Goal: Task Accomplishment & Management: Use online tool/utility

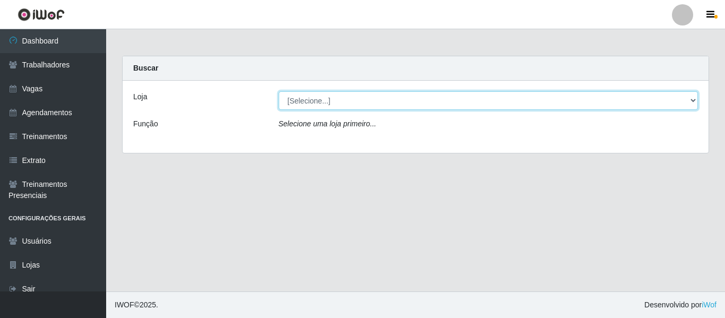
click at [304, 100] on select "[Selecione...] Mister Burg" at bounding box center [489, 100] width 420 height 19
select select "535"
click at [279, 91] on select "[Selecione...] Mister Burg" at bounding box center [489, 100] width 420 height 19
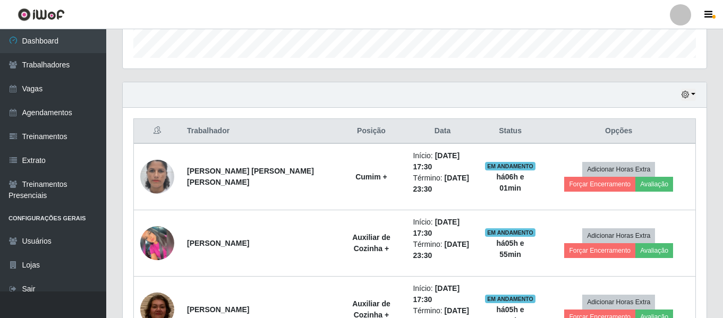
scroll to position [397, 0]
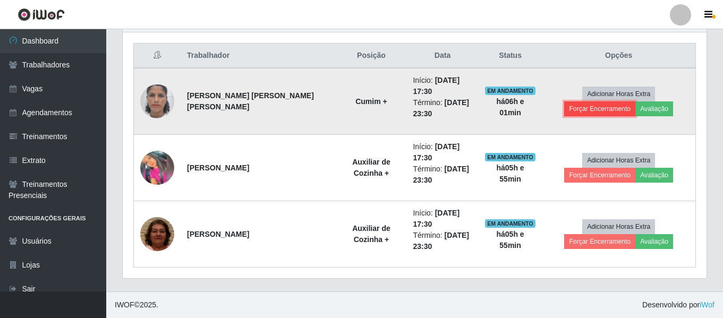
click at [635, 101] on button "Forçar Encerramento" at bounding box center [599, 108] width 71 height 15
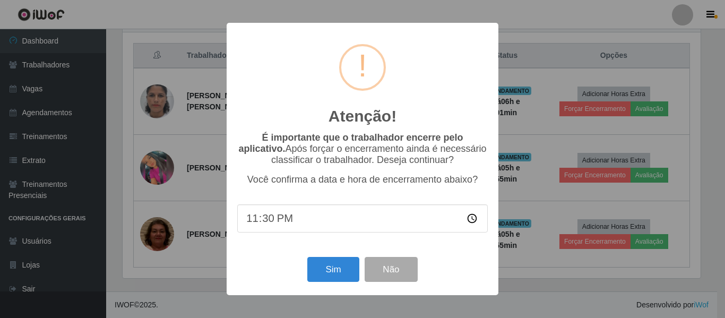
click at [270, 226] on input "23:30" at bounding box center [362, 218] width 251 height 28
type input "23:25"
click at [337, 273] on button "Sim" at bounding box center [333, 269] width 52 height 25
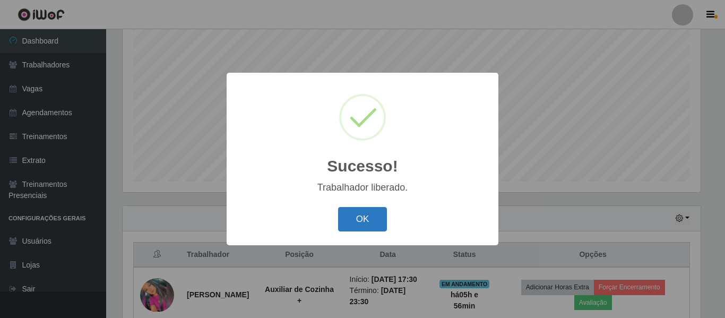
click at [357, 221] on button "OK" at bounding box center [362, 219] width 49 height 25
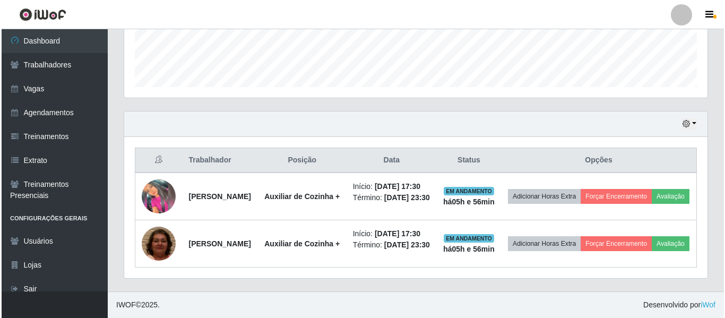
scroll to position [304, 0]
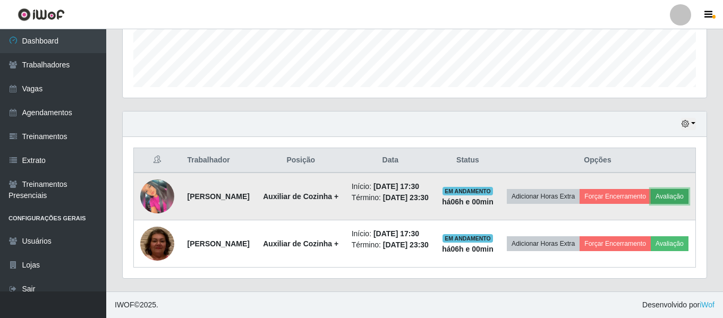
click at [651, 193] on button "Avaliação" at bounding box center [670, 196] width 38 height 15
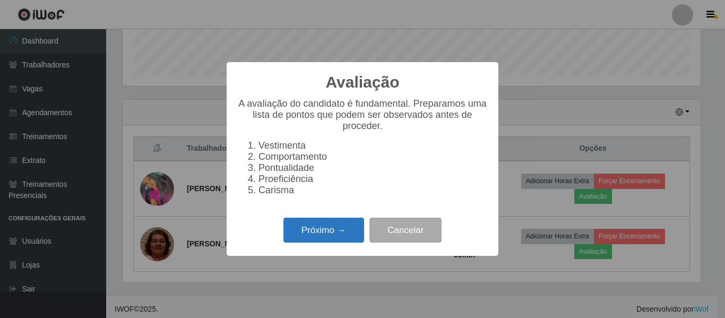
click at [338, 240] on button "Próximo →" at bounding box center [324, 230] width 81 height 25
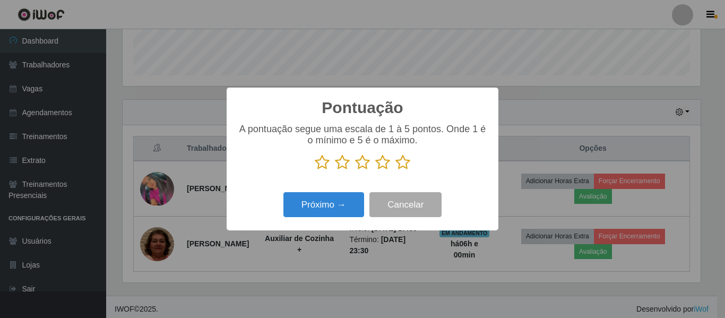
click at [398, 163] on icon at bounding box center [403, 163] width 15 height 16
click at [396, 170] on input "radio" at bounding box center [396, 170] width 0 height 0
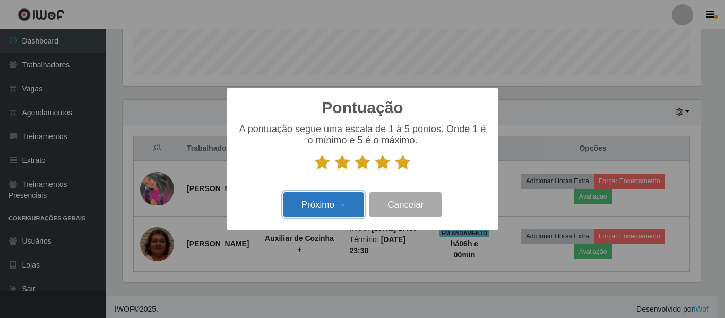
click at [345, 195] on button "Próximo →" at bounding box center [324, 204] width 81 height 25
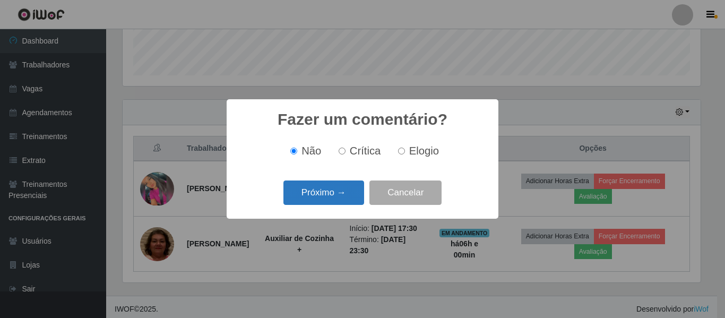
click at [334, 187] on button "Próximo →" at bounding box center [324, 193] width 81 height 25
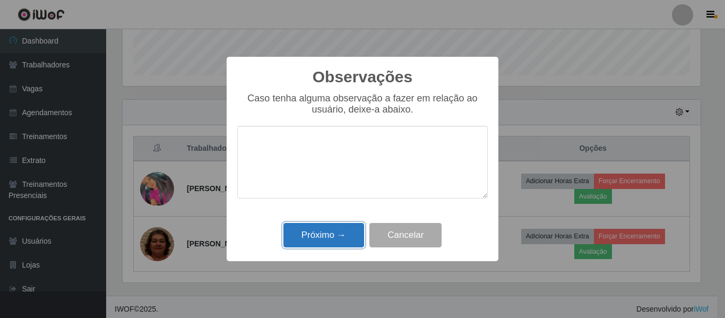
click at [330, 225] on button "Próximo →" at bounding box center [324, 235] width 81 height 25
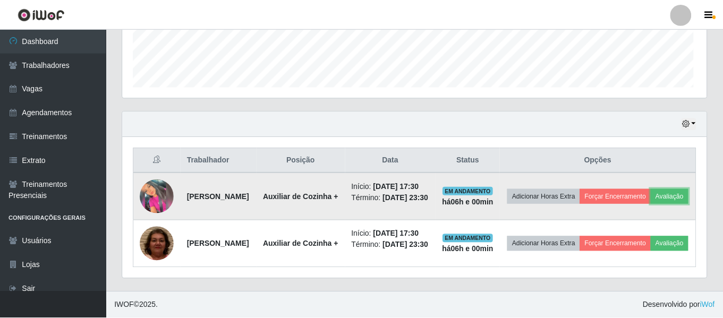
scroll to position [220, 584]
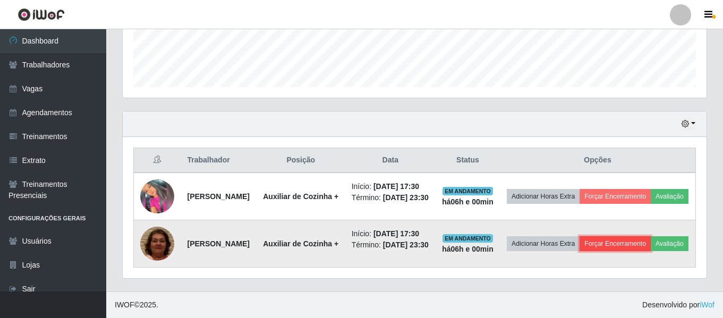
click at [651, 236] on button "Forçar Encerramento" at bounding box center [614, 243] width 71 height 15
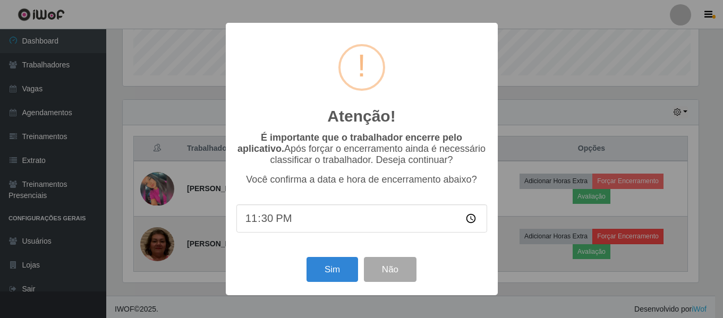
scroll to position [220, 578]
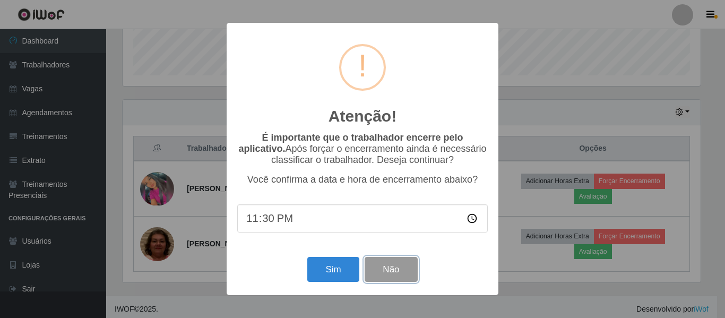
click at [404, 270] on button "Não" at bounding box center [391, 269] width 53 height 25
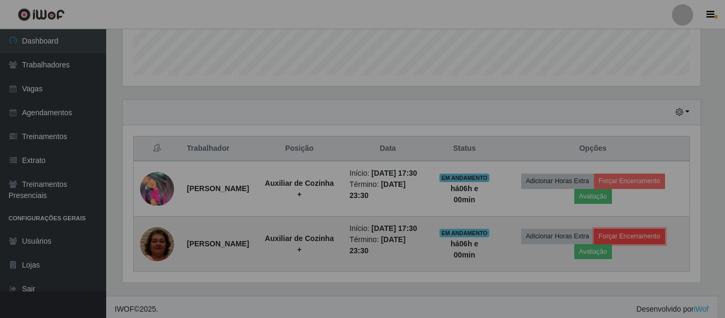
scroll to position [220, 584]
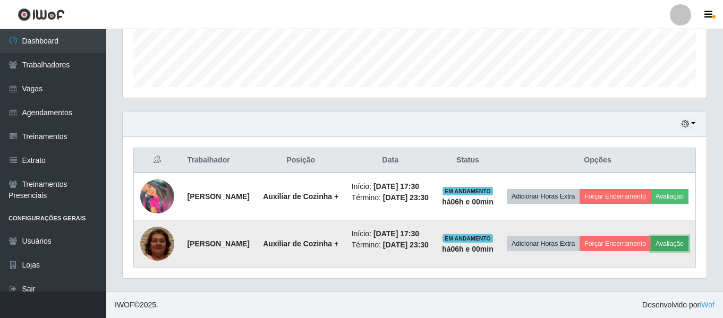
click at [651, 247] on button "Avaliação" at bounding box center [670, 243] width 38 height 15
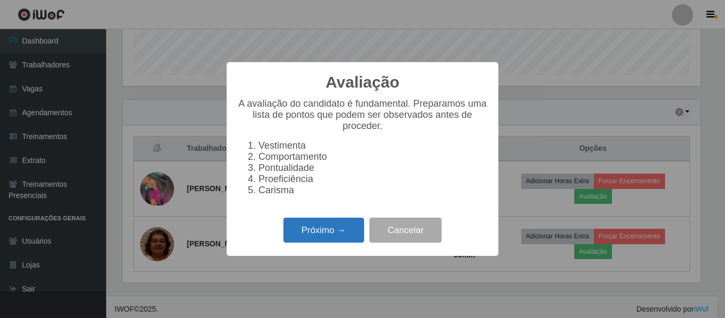
click at [337, 243] on button "Próximo →" at bounding box center [324, 230] width 81 height 25
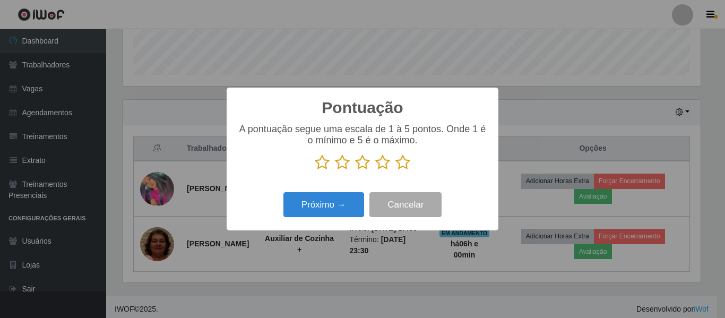
click at [407, 167] on icon at bounding box center [403, 163] width 15 height 16
click at [396, 170] on input "radio" at bounding box center [396, 170] width 0 height 0
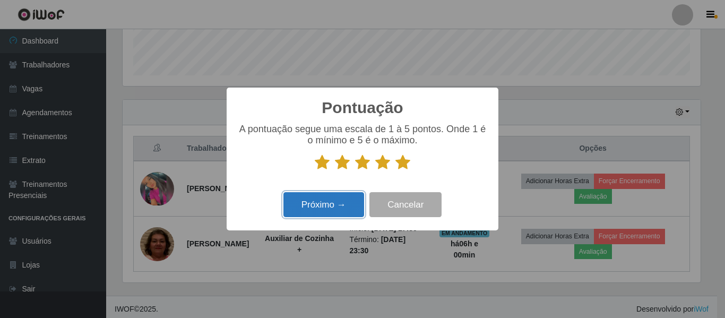
click at [347, 209] on button "Próximo →" at bounding box center [324, 204] width 81 height 25
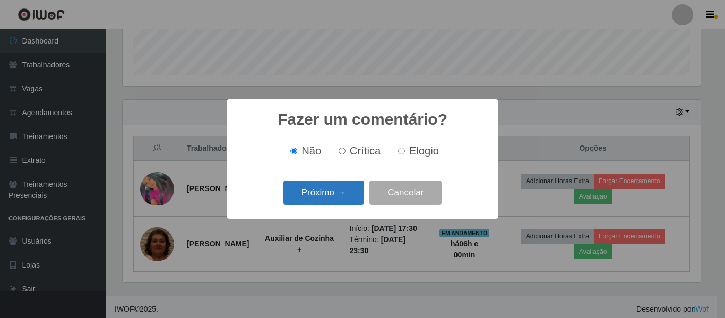
click at [332, 189] on button "Próximo →" at bounding box center [324, 193] width 81 height 25
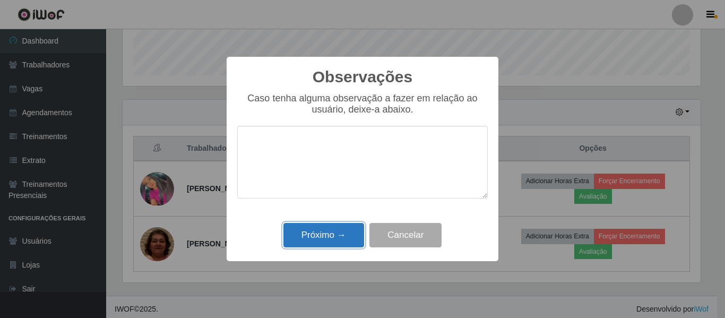
click at [349, 242] on button "Próximo →" at bounding box center [324, 235] width 81 height 25
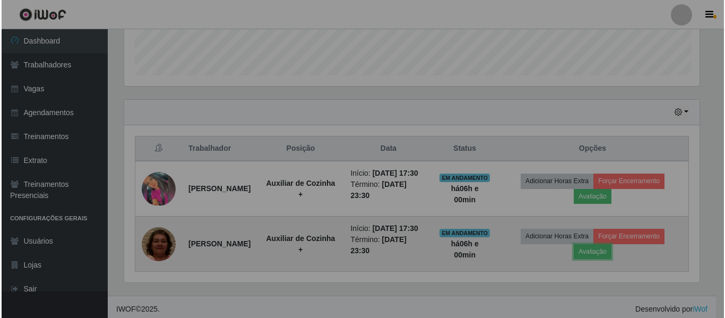
scroll to position [220, 584]
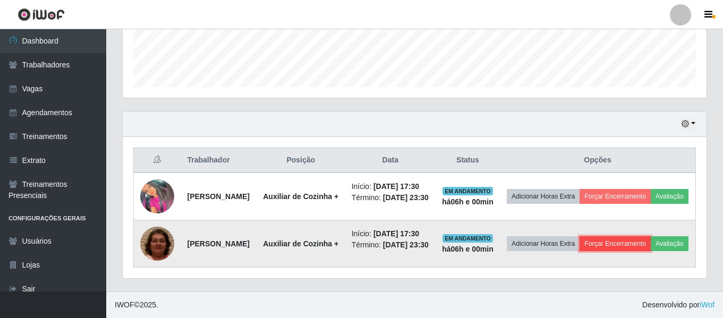
click at [637, 237] on button "Forçar Encerramento" at bounding box center [614, 243] width 71 height 15
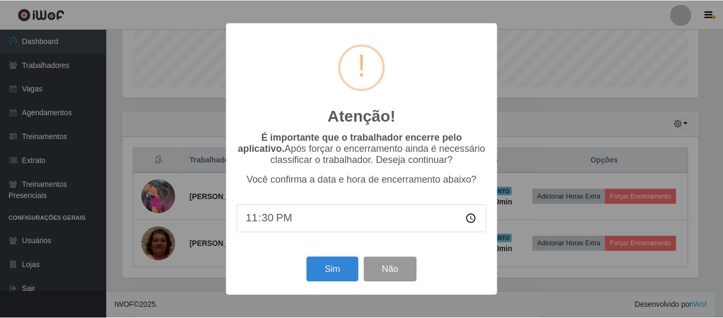
scroll to position [293, 0]
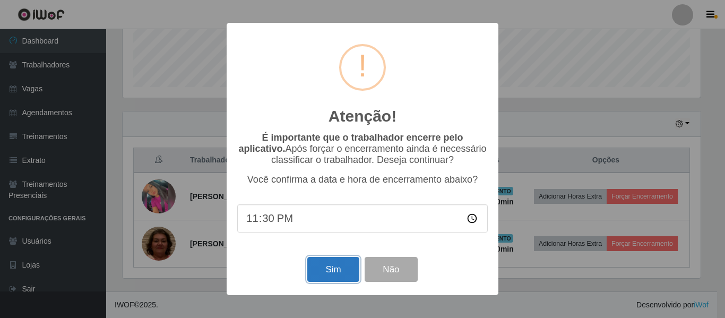
click at [340, 269] on button "Sim" at bounding box center [333, 269] width 52 height 25
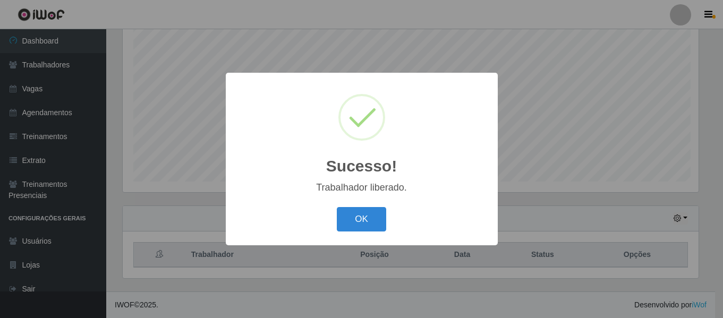
scroll to position [220, 578]
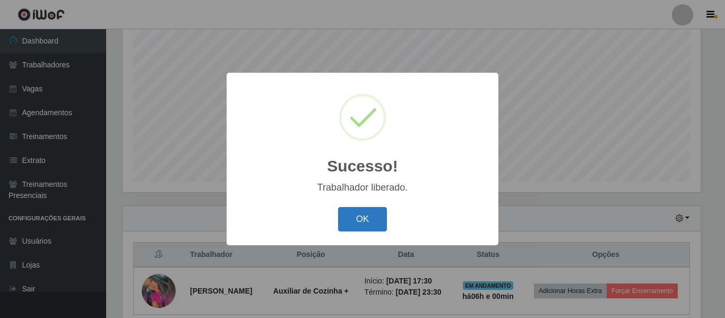
click at [383, 220] on button "OK" at bounding box center [362, 219] width 49 height 25
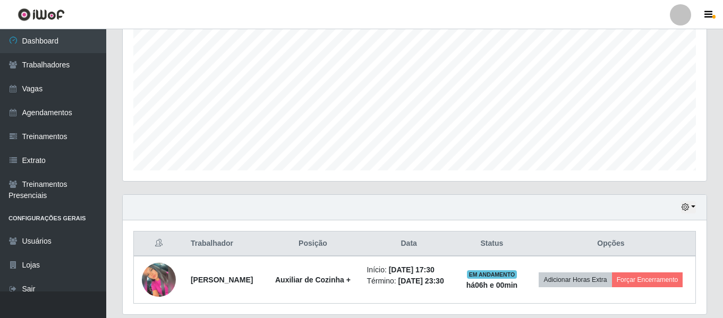
scroll to position [245, 0]
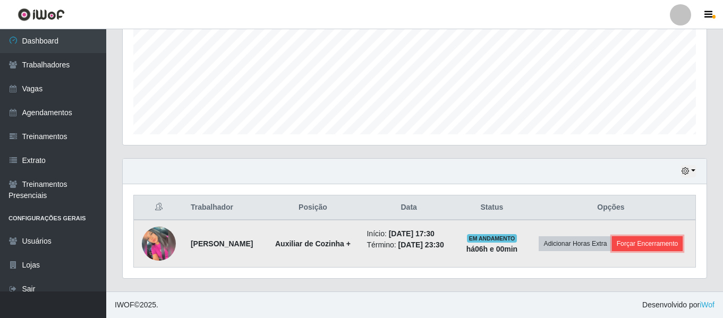
click at [641, 242] on button "Forçar Encerramento" at bounding box center [647, 243] width 71 height 15
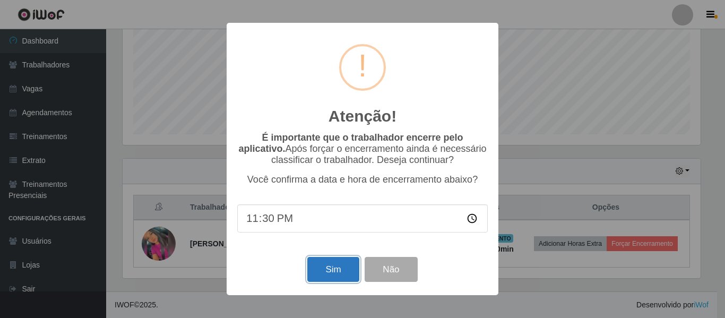
click at [349, 273] on button "Sim" at bounding box center [333, 269] width 52 height 25
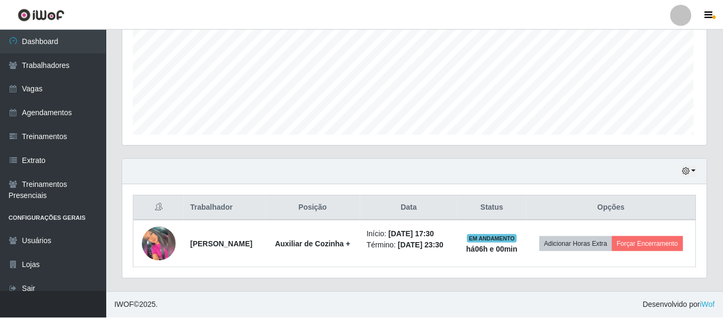
scroll to position [0, 0]
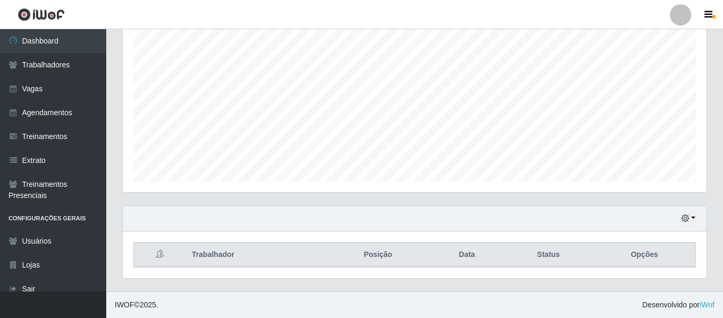
click at [200, 304] on footer "IWOF © 2025 . Desenvolvido por iWof" at bounding box center [414, 305] width 617 height 27
